Goal: Check status

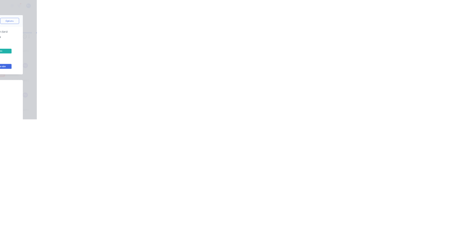
click at [394, 41] on button "Close" at bounding box center [380, 41] width 27 height 12
